Goal: Find contact information: Find contact information

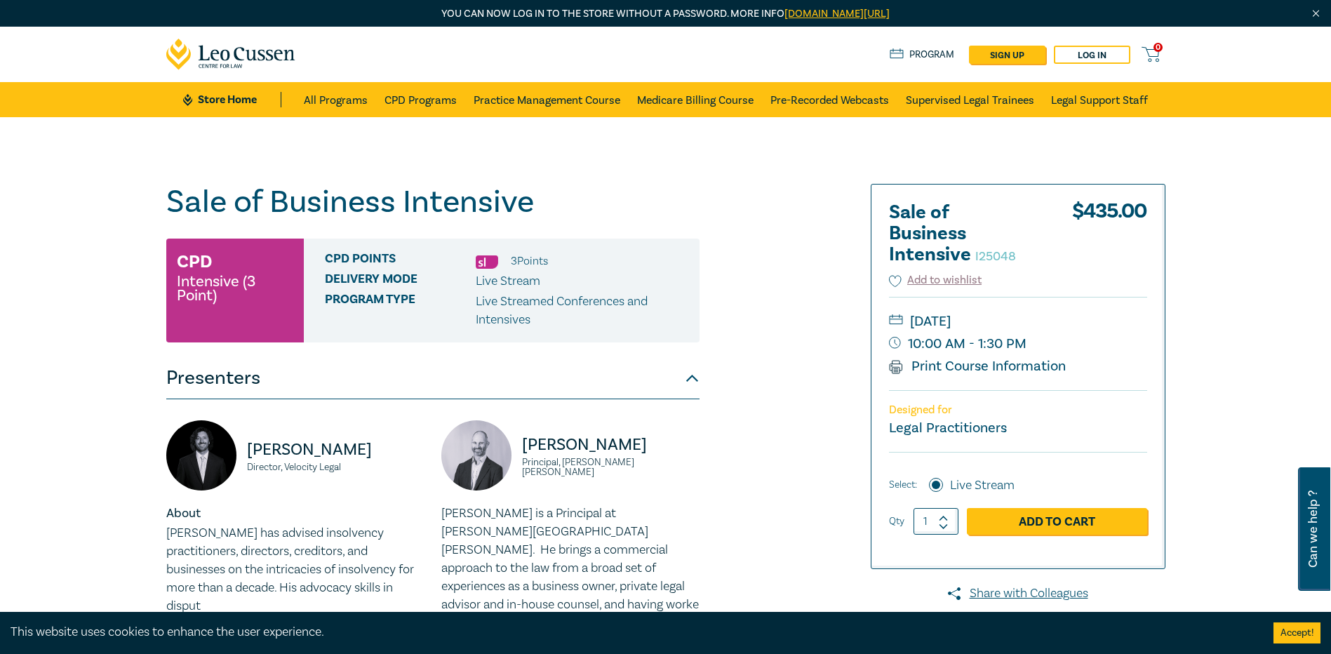
click at [781, 423] on div "Sale of Business Intensive I25048 CPD Intensive (3 Point) CPD Points 3 Point s …" at bounding box center [496, 560] width 677 height 752
click at [814, 419] on div "Sale of Business Intensive I25048 CPD Intensive (3 Point) CPD Points 3 Point s …" at bounding box center [496, 560] width 677 height 752
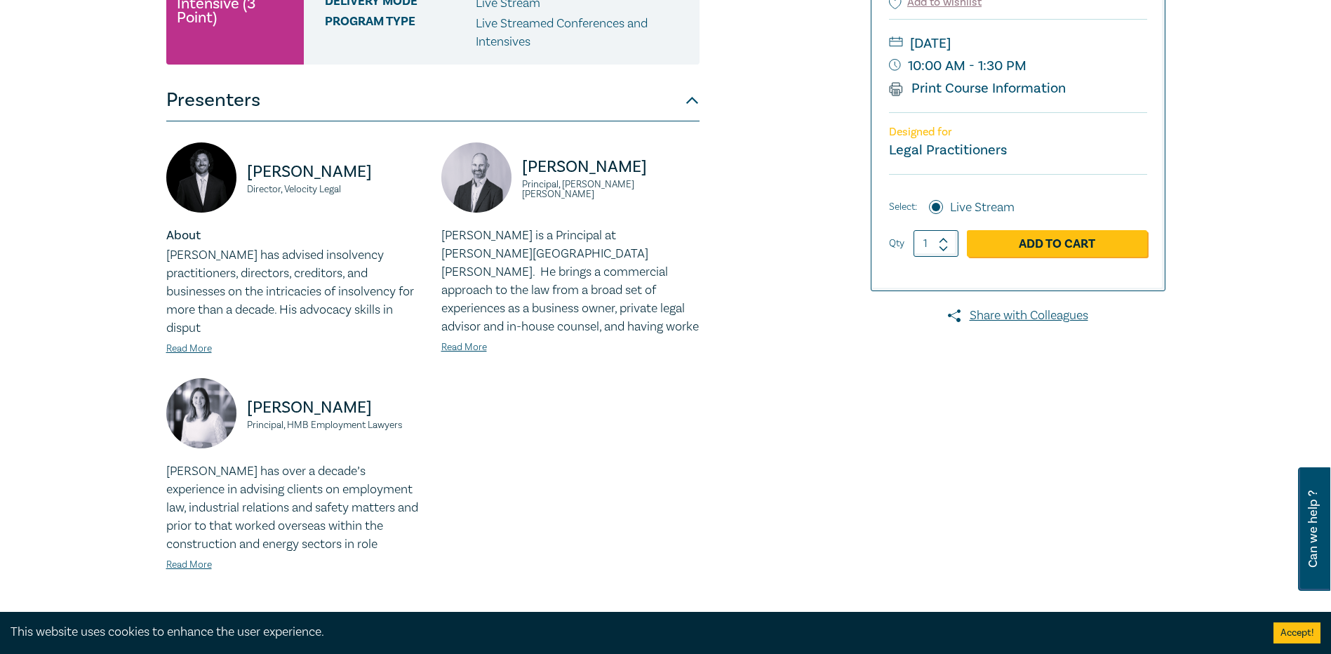
scroll to position [281, 0]
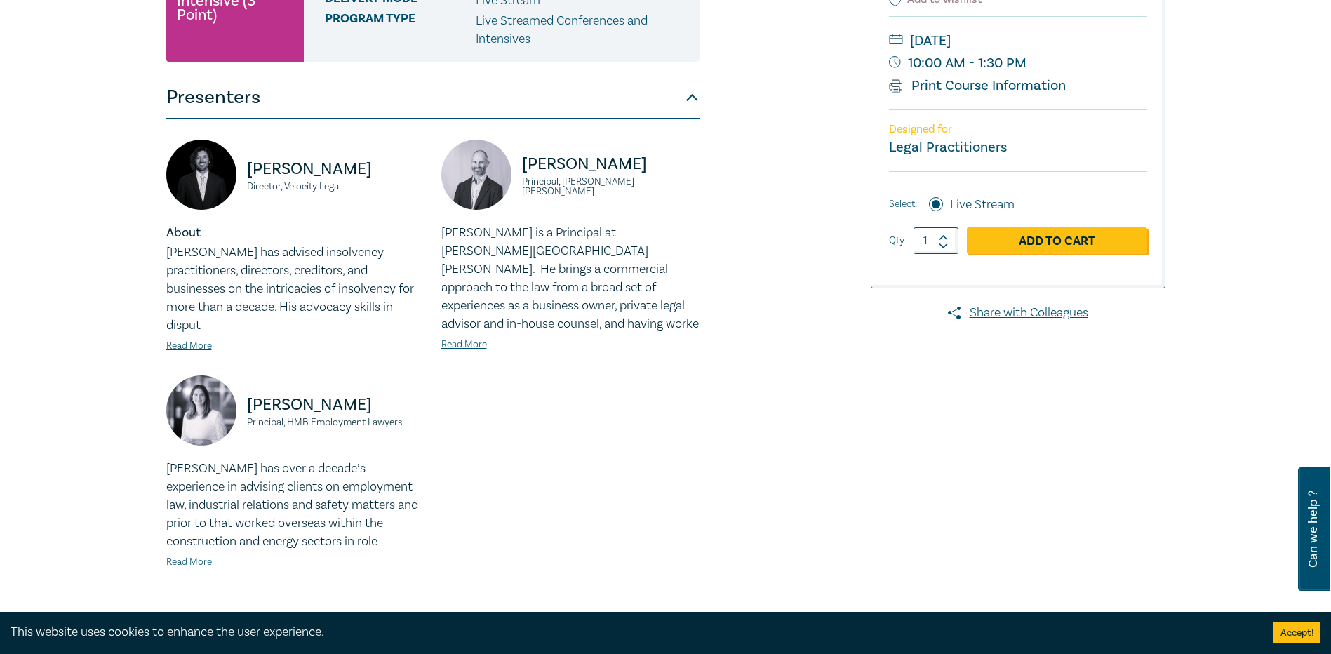
drag, startPoint x: 291, startPoint y: 468, endPoint x: 312, endPoint y: 466, distance: 20.5
click at [291, 468] on p "Jo has over a decade’s experience in advising clients on employment law, indust…" at bounding box center [295, 505] width 258 height 91
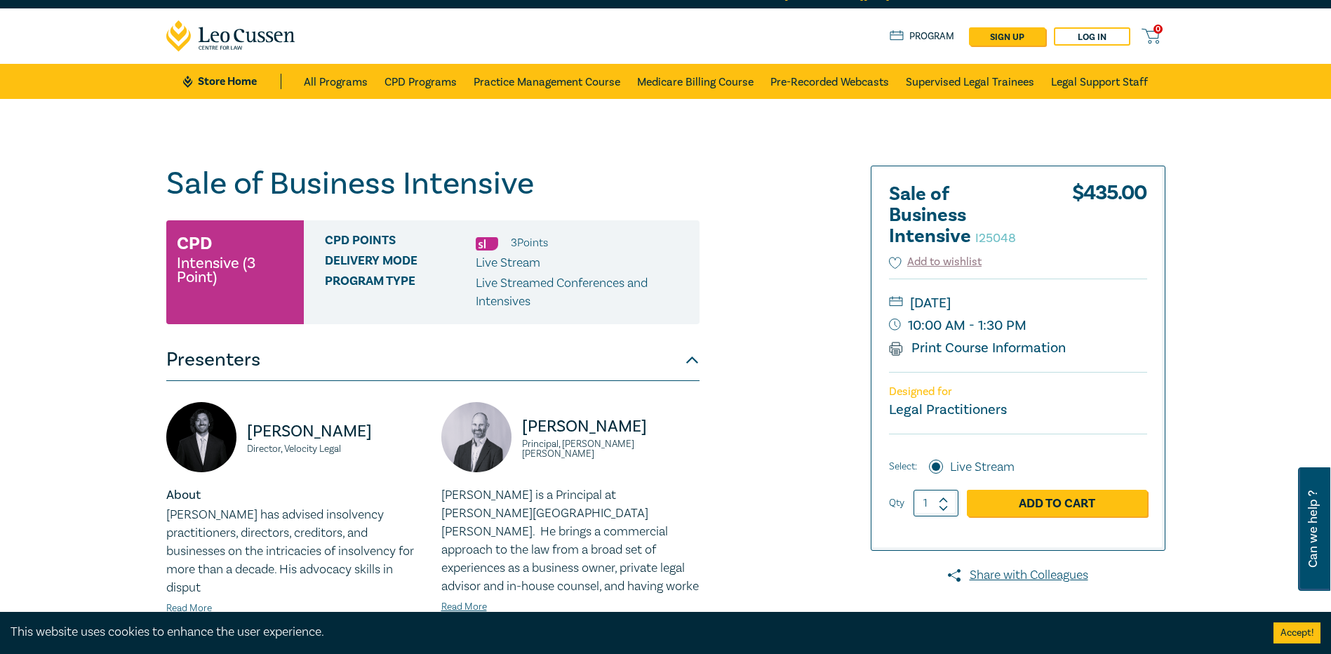
scroll to position [0, 0]
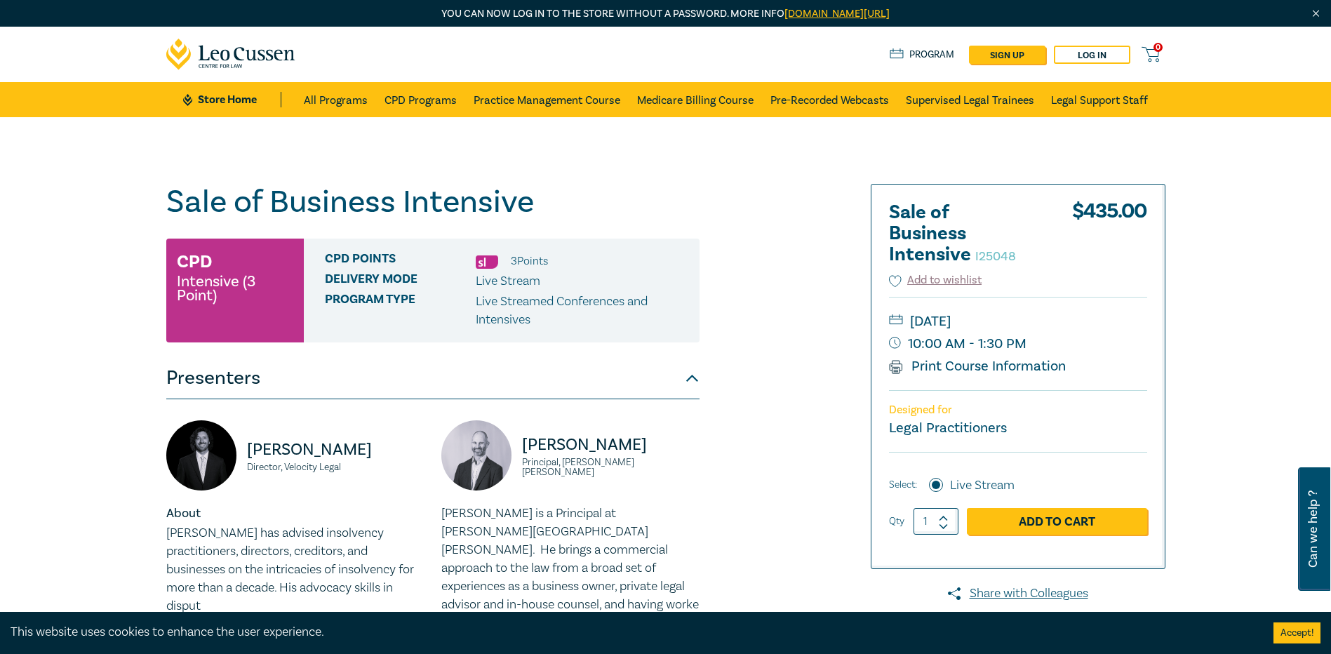
click at [779, 331] on div "Sale of Business Intensive I25048 CPD Intensive (3 Point) CPD Points 3 Point s …" at bounding box center [496, 560] width 677 height 752
click at [554, 539] on p "Paul is a Principal at Harwood Andrews. He brings a commercial approach to the …" at bounding box center [570, 559] width 258 height 109
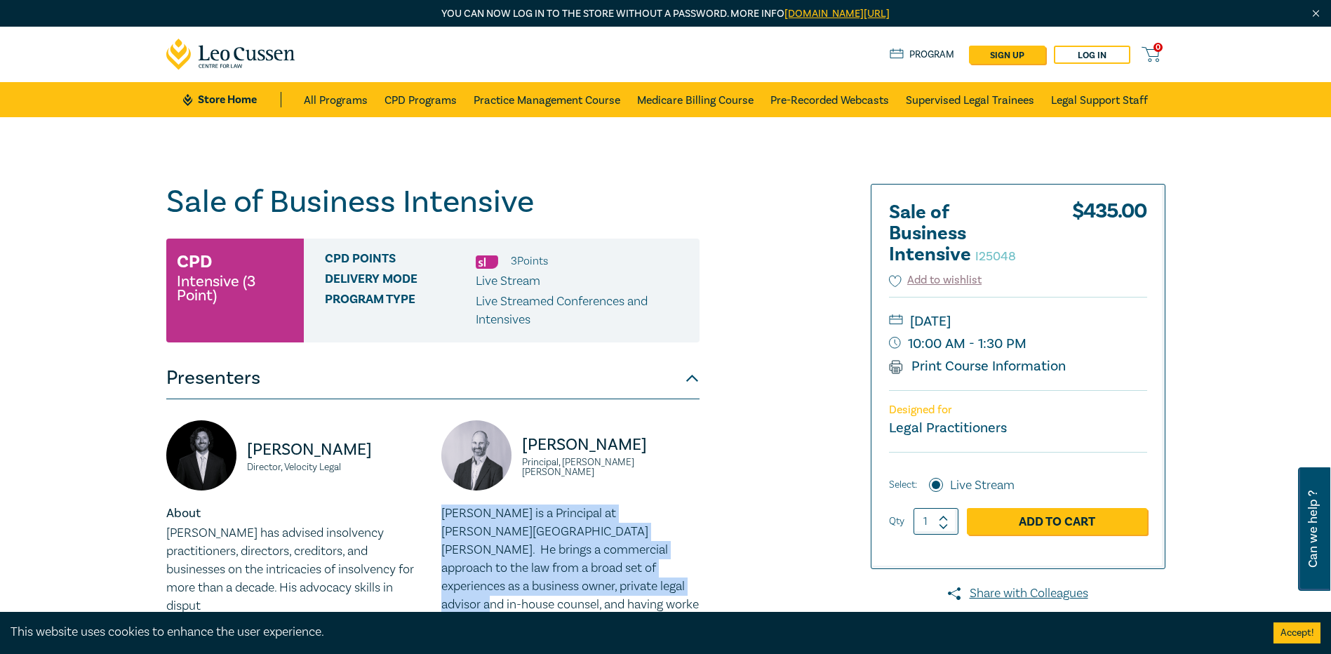
drag, startPoint x: 444, startPoint y: 512, endPoint x: 613, endPoint y: 587, distance: 185.7
click at [613, 587] on p "Paul is a Principal at Harwood Andrews. He brings a commercial approach to the …" at bounding box center [570, 559] width 258 height 109
drag, startPoint x: 613, startPoint y: 587, endPoint x: 578, endPoint y: 566, distance: 41.2
click at [578, 566] on p "Paul is a Principal at Harwood Andrews. He brings a commercial approach to the …" at bounding box center [570, 559] width 258 height 109
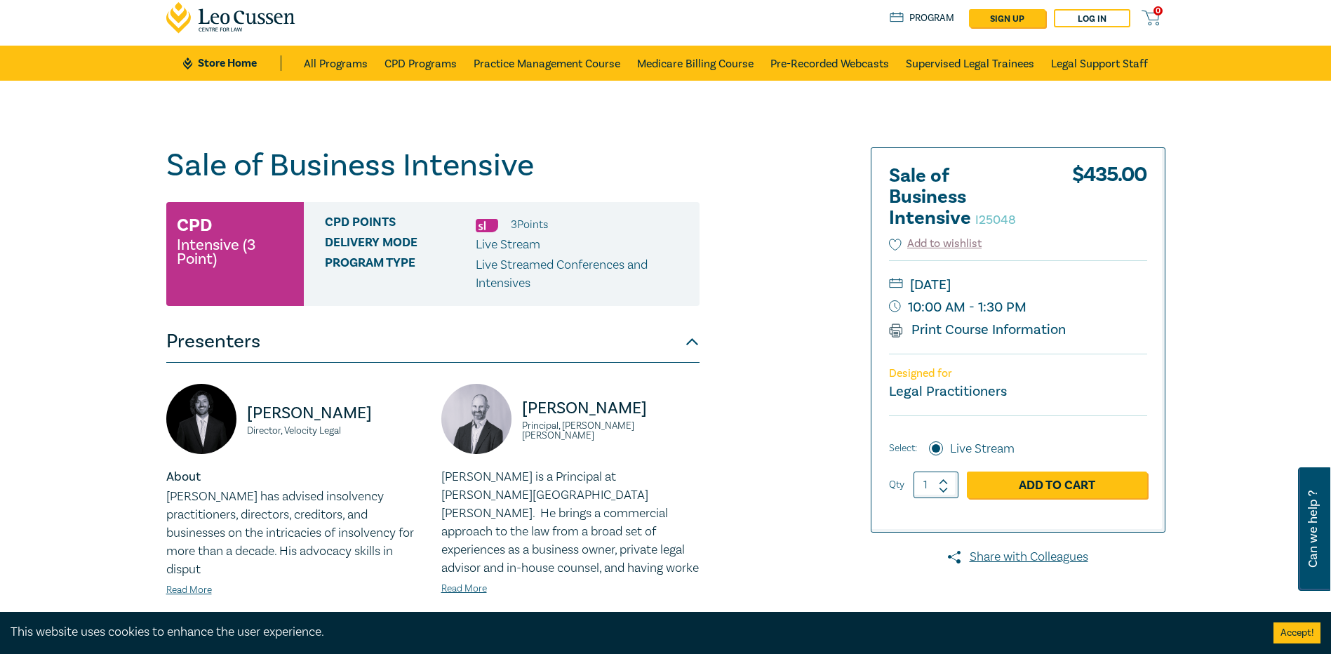
scroll to position [70, 0]
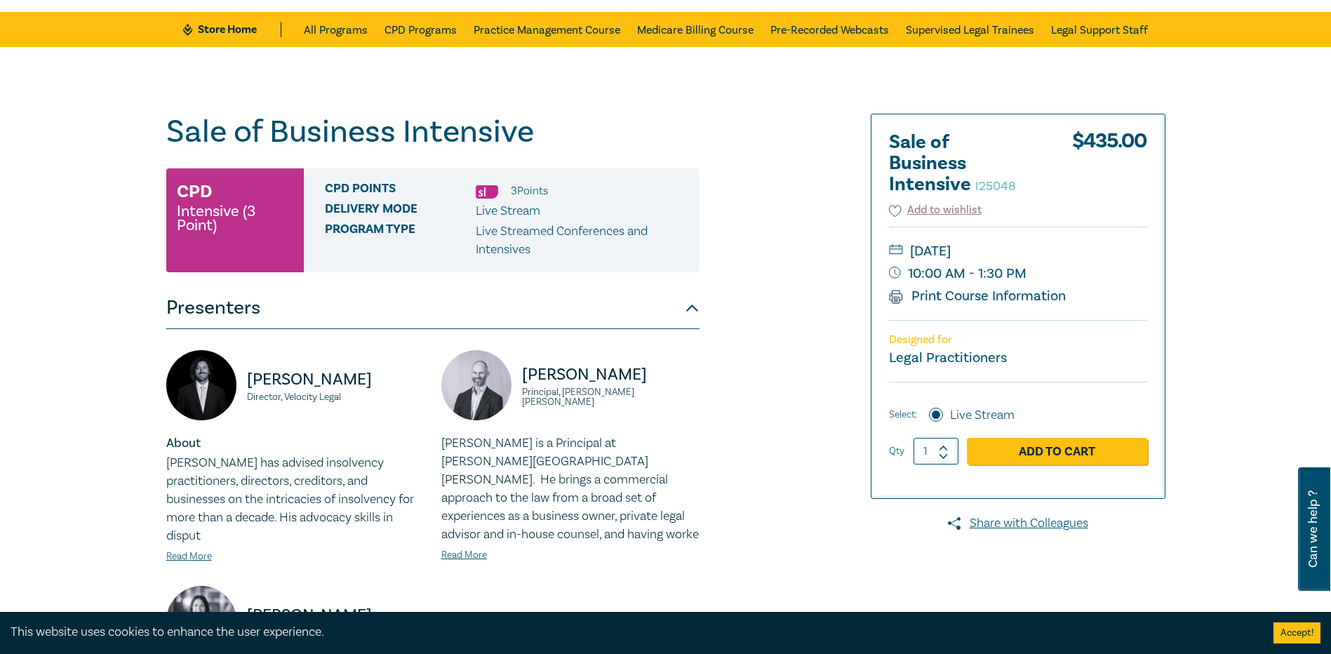
click at [587, 479] on p "Paul is a Principal at Harwood Andrews. He brings a commercial approach to the …" at bounding box center [570, 488] width 258 height 109
click at [281, 491] on p "Seamus has advised insolvency practitioners, directors, creditors, and business…" at bounding box center [295, 499] width 258 height 91
click at [474, 449] on p "Paul is a Principal at Harwood Andrews. He brings a commercial approach to the …" at bounding box center [570, 488] width 258 height 109
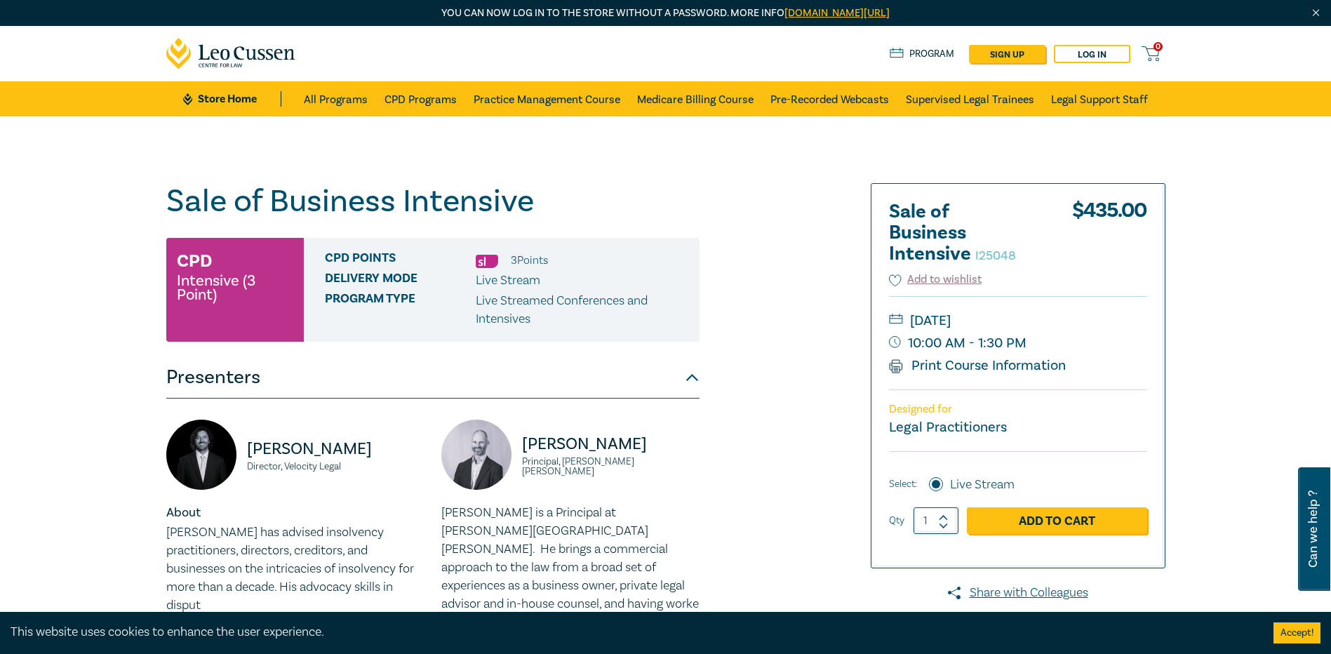
scroll to position [0, 0]
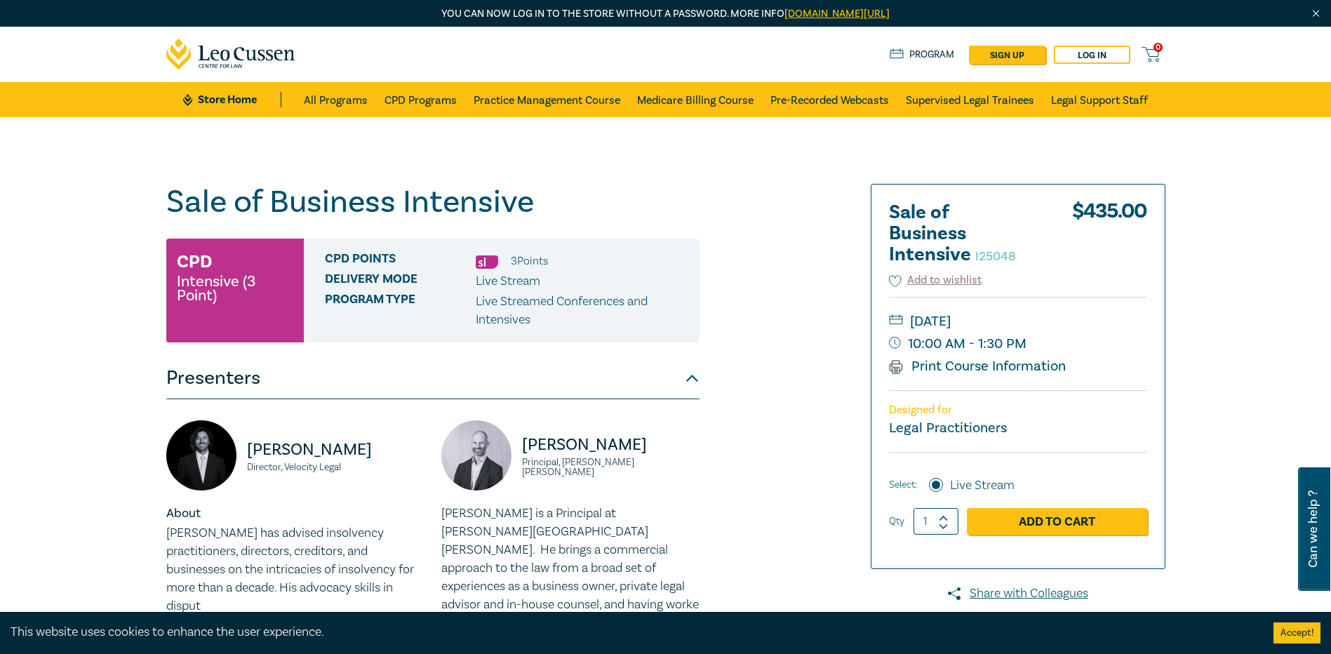
click at [624, 519] on p "Paul is a Principal at Harwood Andrews. He brings a commercial approach to the …" at bounding box center [570, 559] width 258 height 109
click at [547, 513] on p "Paul is a Principal at Harwood Andrews. He brings a commercial approach to the …" at bounding box center [570, 559] width 258 height 109
click at [627, 538] on p "Paul is a Principal at Harwood Andrews. He brings a commercial approach to the …" at bounding box center [570, 559] width 258 height 109
click at [617, 545] on p "Paul is a Principal at Harwood Andrews. He brings a commercial approach to the …" at bounding box center [570, 559] width 258 height 109
click at [576, 537] on p "Paul is a Principal at Harwood Andrews. He brings a commercial approach to the …" at bounding box center [570, 559] width 258 height 109
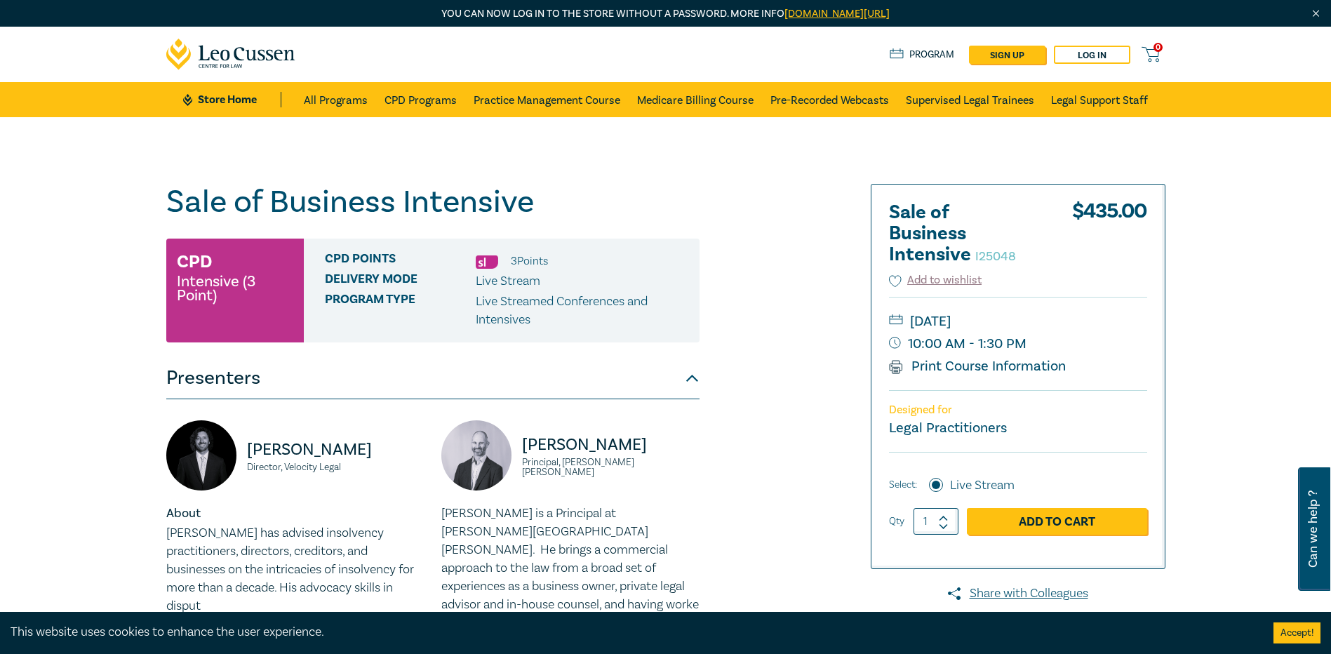
click at [533, 540] on p "Paul is a Principal at Harwood Andrews. He brings a commercial approach to the …" at bounding box center [570, 559] width 258 height 109
click at [531, 540] on p "Paul is a Principal at Harwood Andrews. He brings a commercial approach to the …" at bounding box center [570, 559] width 258 height 109
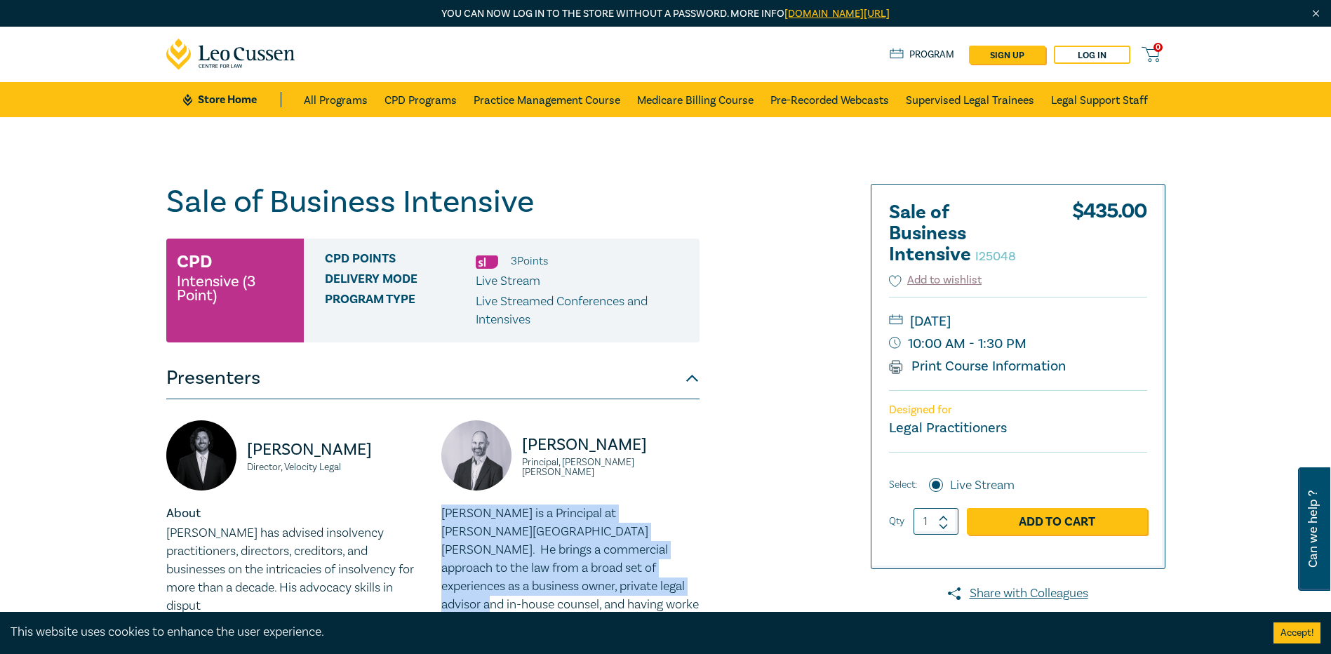
drag, startPoint x: 439, startPoint y: 510, endPoint x: 599, endPoint y: 582, distance: 175.9
click at [599, 582] on div "Paul Gray Principal, Harwood Andrews Paul is a Principal at Harwood Andrews. He…" at bounding box center [570, 538] width 275 height 236
drag, startPoint x: 599, startPoint y: 582, endPoint x: 496, endPoint y: 559, distance: 105.6
click at [496, 559] on p "Paul is a Principal at Harwood Andrews. He brings a commercial approach to the …" at bounding box center [570, 559] width 258 height 109
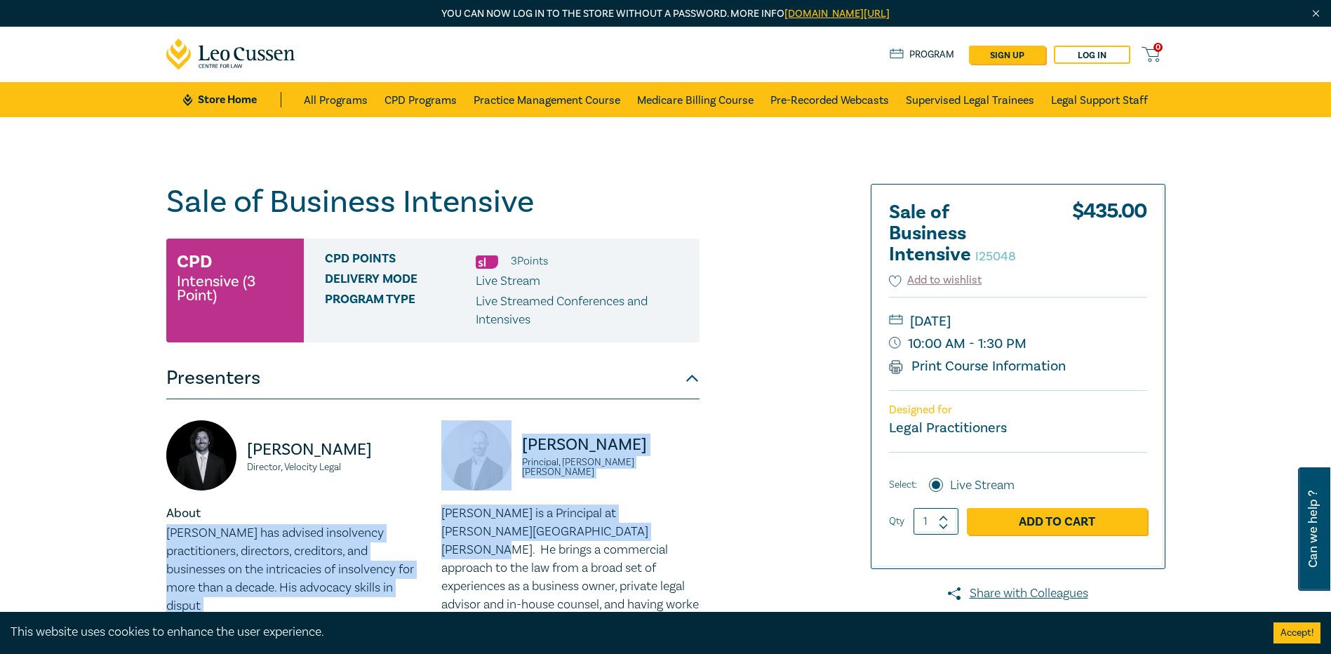
drag, startPoint x: 427, startPoint y: 507, endPoint x: 606, endPoint y: 537, distance: 180.8
click at [606, 537] on div "Seamus Ryan Director, Velocity Legal About Seamus has advised insolvency practi…" at bounding box center [433, 646] width 550 height 452
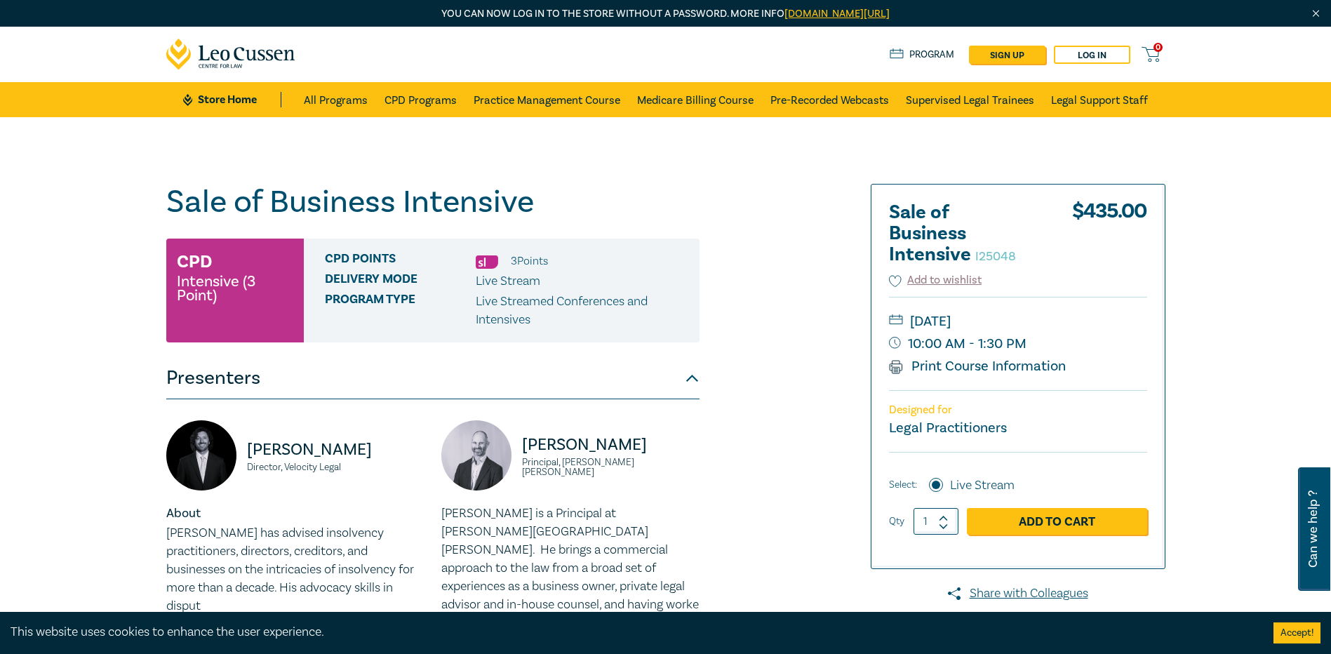
drag, startPoint x: 606, startPoint y: 537, endPoint x: 566, endPoint y: 576, distance: 55.1
click at [555, 569] on p "Paul is a Principal at Harwood Andrews. He brings a commercial approach to the …" at bounding box center [570, 559] width 258 height 109
click at [590, 590] on p "Paul is a Principal at Harwood Andrews. He brings a commercial approach to the …" at bounding box center [570, 559] width 258 height 109
click at [502, 556] on p "Paul is a Principal at Harwood Andrews. He brings a commercial approach to the …" at bounding box center [570, 559] width 258 height 109
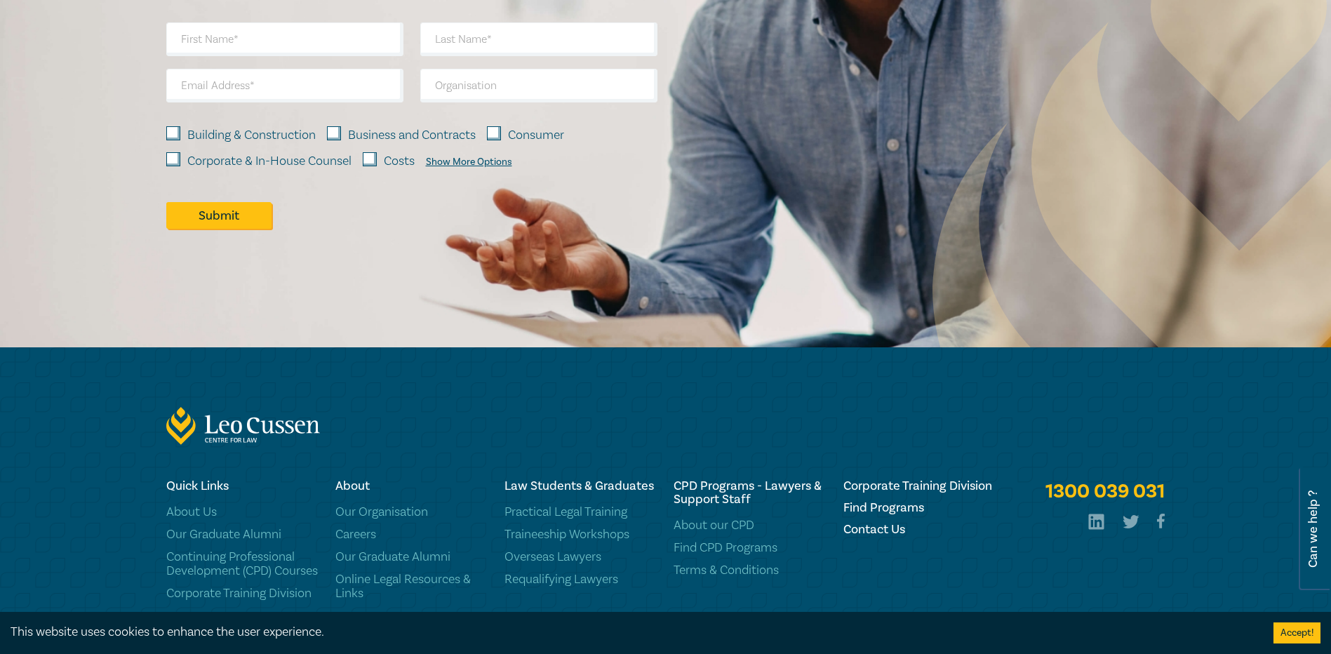
scroll to position [1294, 0]
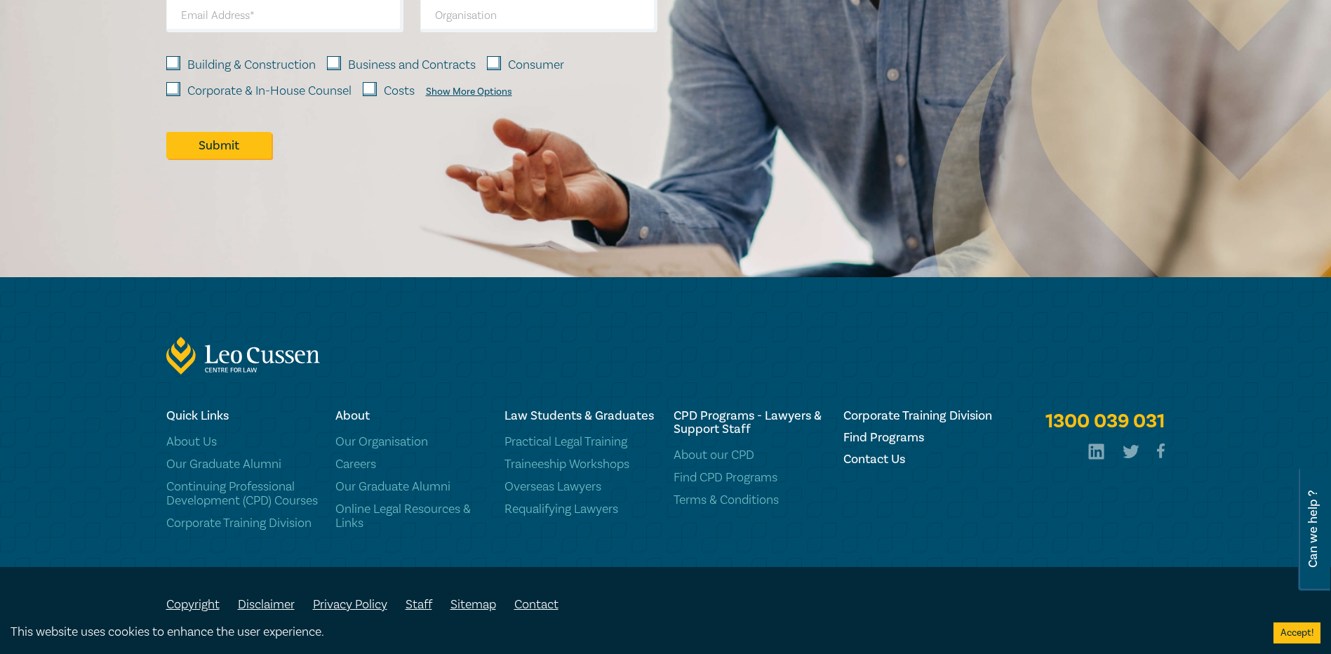
click at [547, 599] on link "Contact" at bounding box center [536, 605] width 44 height 16
click at [856, 453] on h6 "Contact Us" at bounding box center [920, 459] width 152 height 13
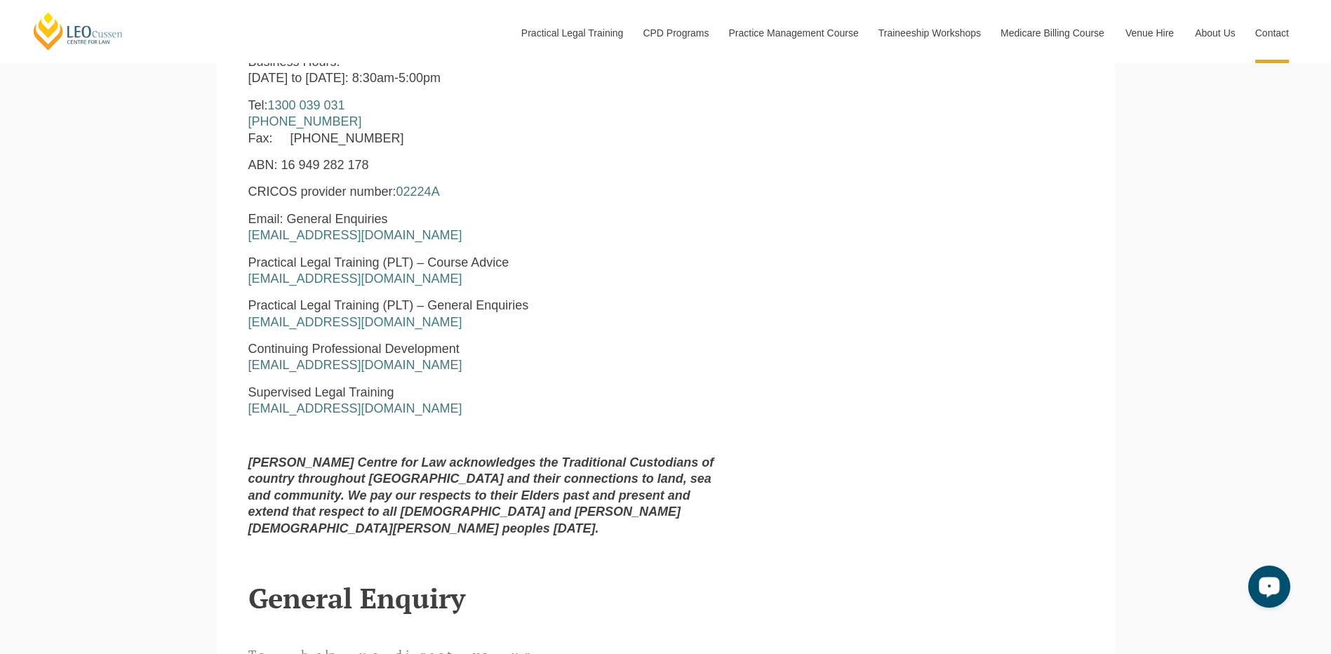
scroll to position [738, 0]
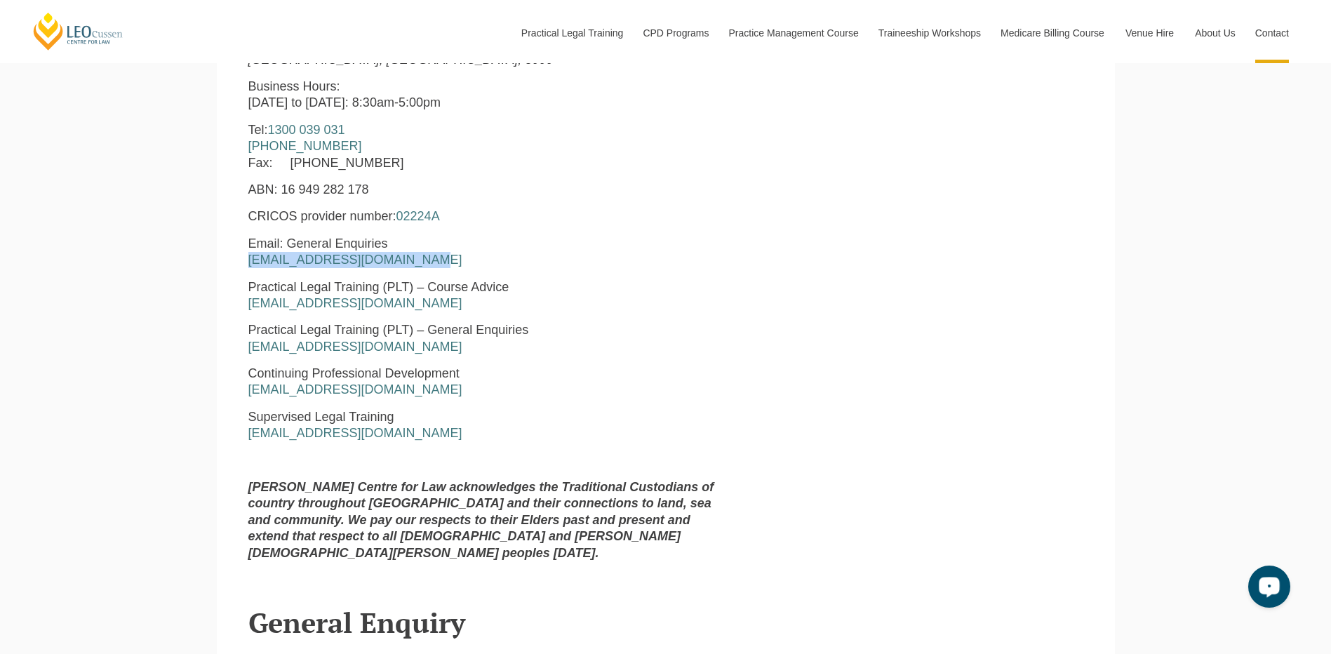
drag, startPoint x: 434, startPoint y: 259, endPoint x: 233, endPoint y: 258, distance: 201.4
click at [233, 258] on section "Leo Cussen Centre for Law Level 16 15 William Street Melbourne, Victoria, 3000 …" at bounding box center [666, 275] width 898 height 594
copy link "enquiries@leocussen.edu.au"
